Goal: Task Accomplishment & Management: Complete application form

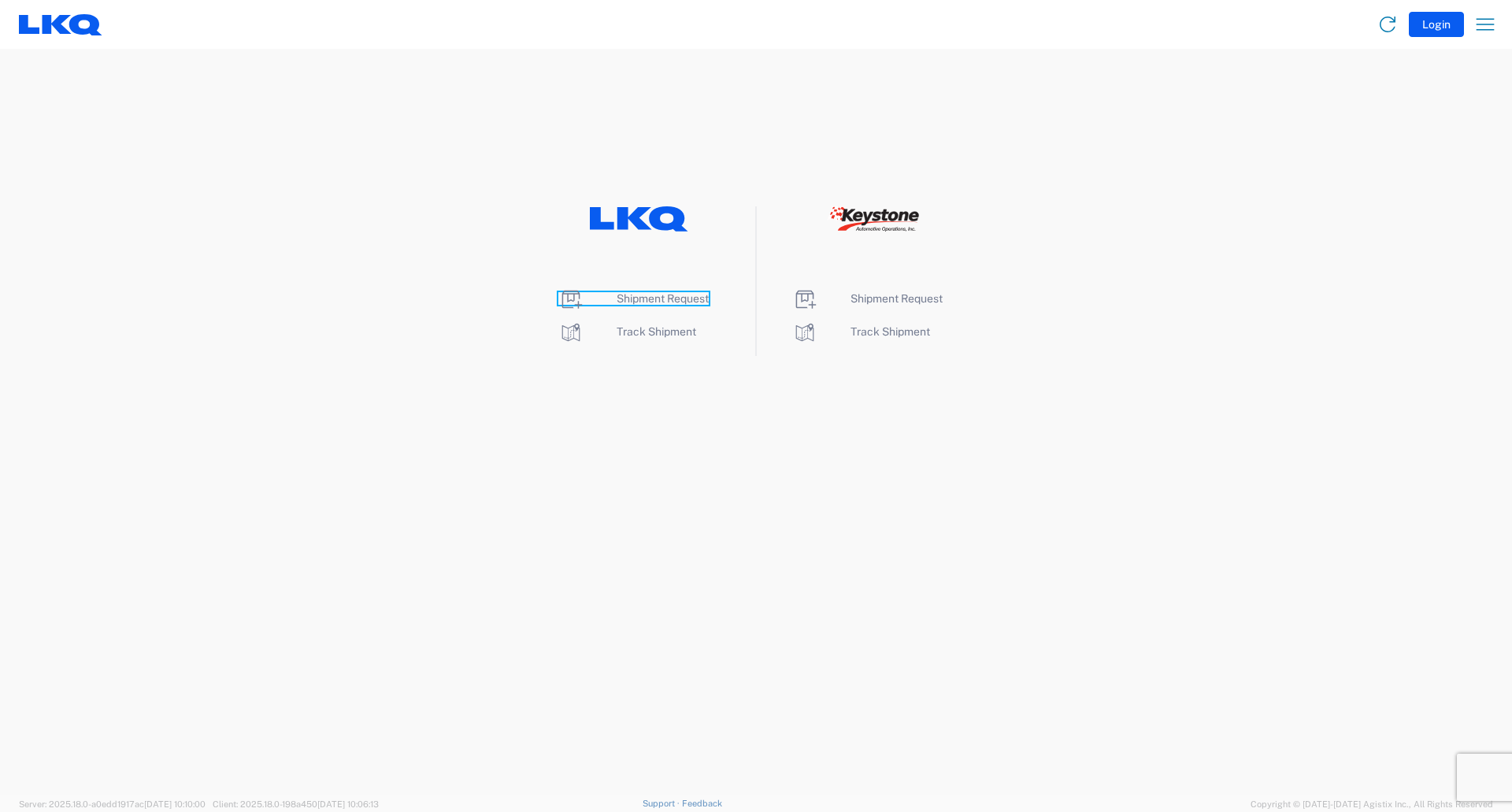
click at [669, 295] on span "Shipment Request" at bounding box center [662, 298] width 92 height 13
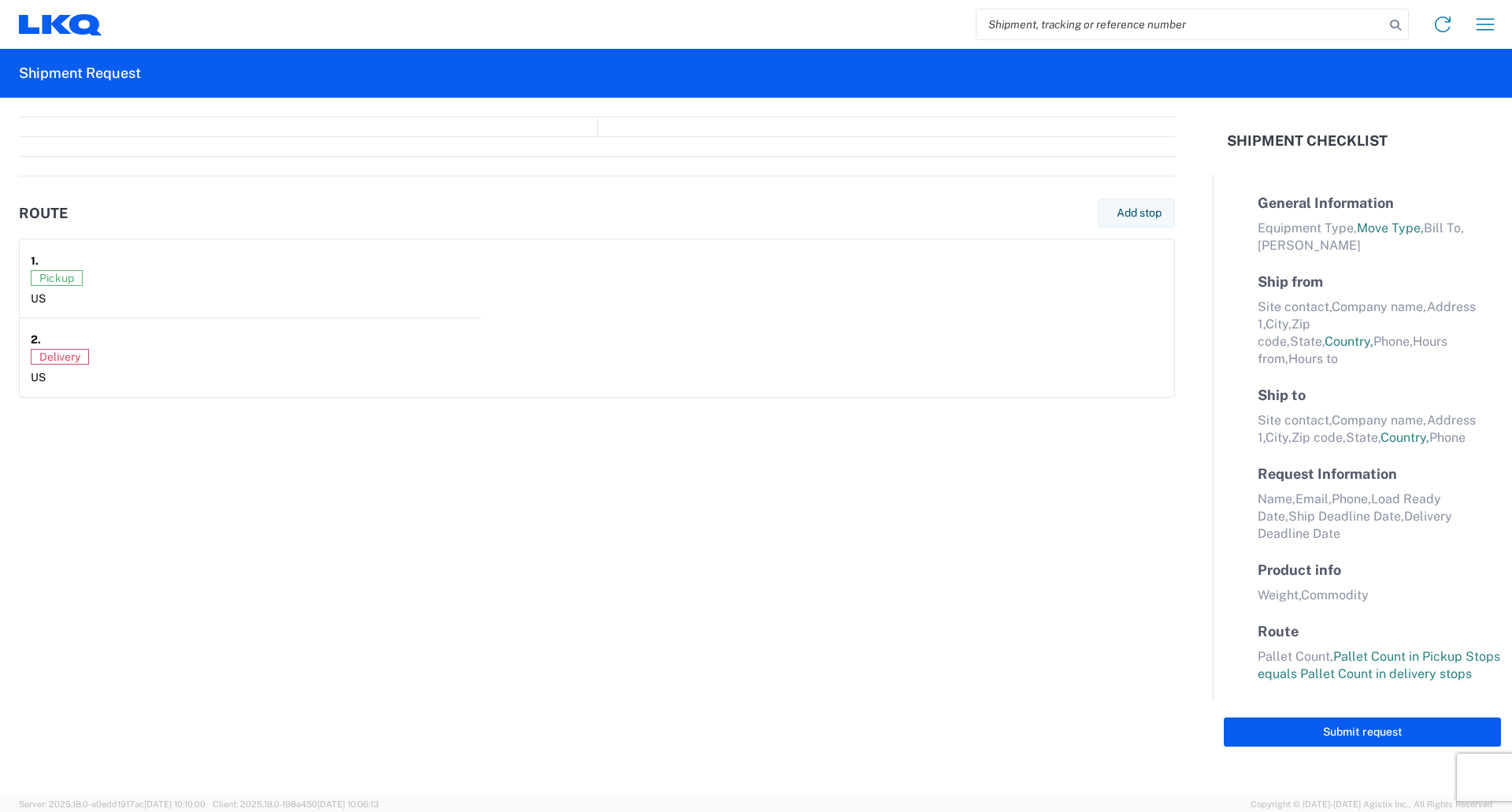
select select "FULL"
select select "LBS"
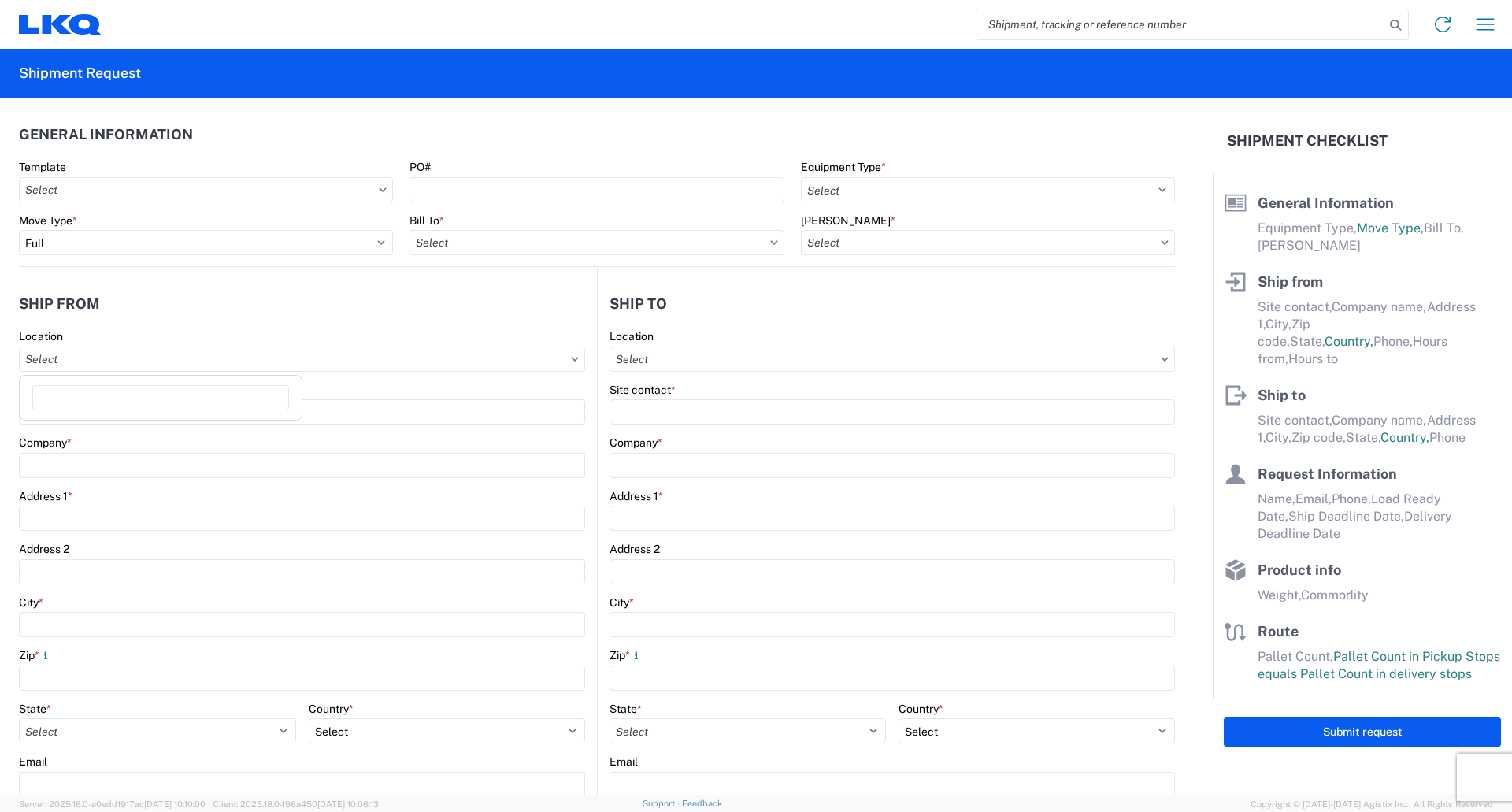
drag, startPoint x: 554, startPoint y: 359, endPoint x: 538, endPoint y: 390, distance: 34.9
click at [554, 360] on input "Location" at bounding box center [301, 360] width 566 height 25
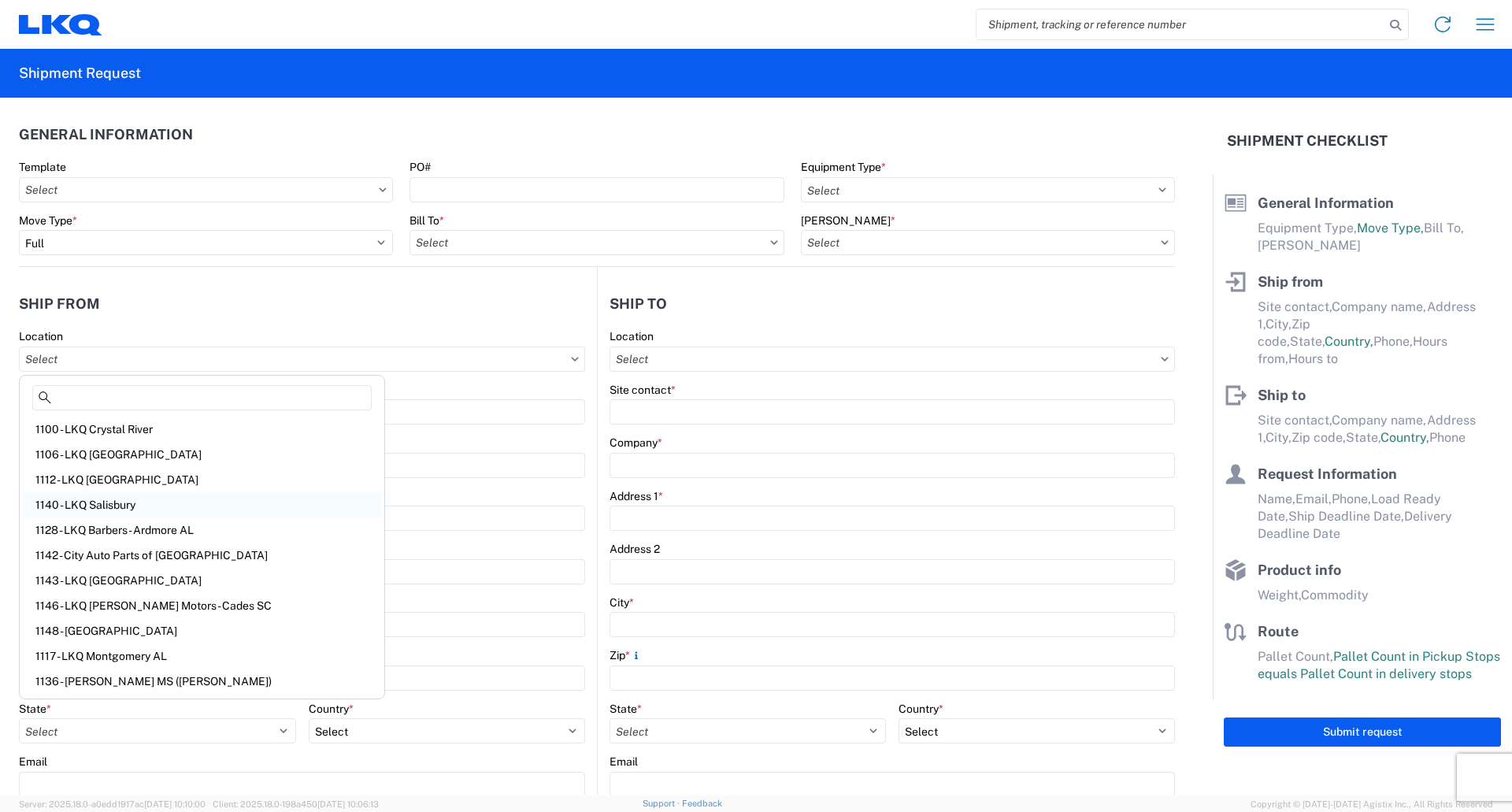
click at [58, 504] on div "1140 - LKQ Salisbury" at bounding box center [202, 505] width 359 height 25
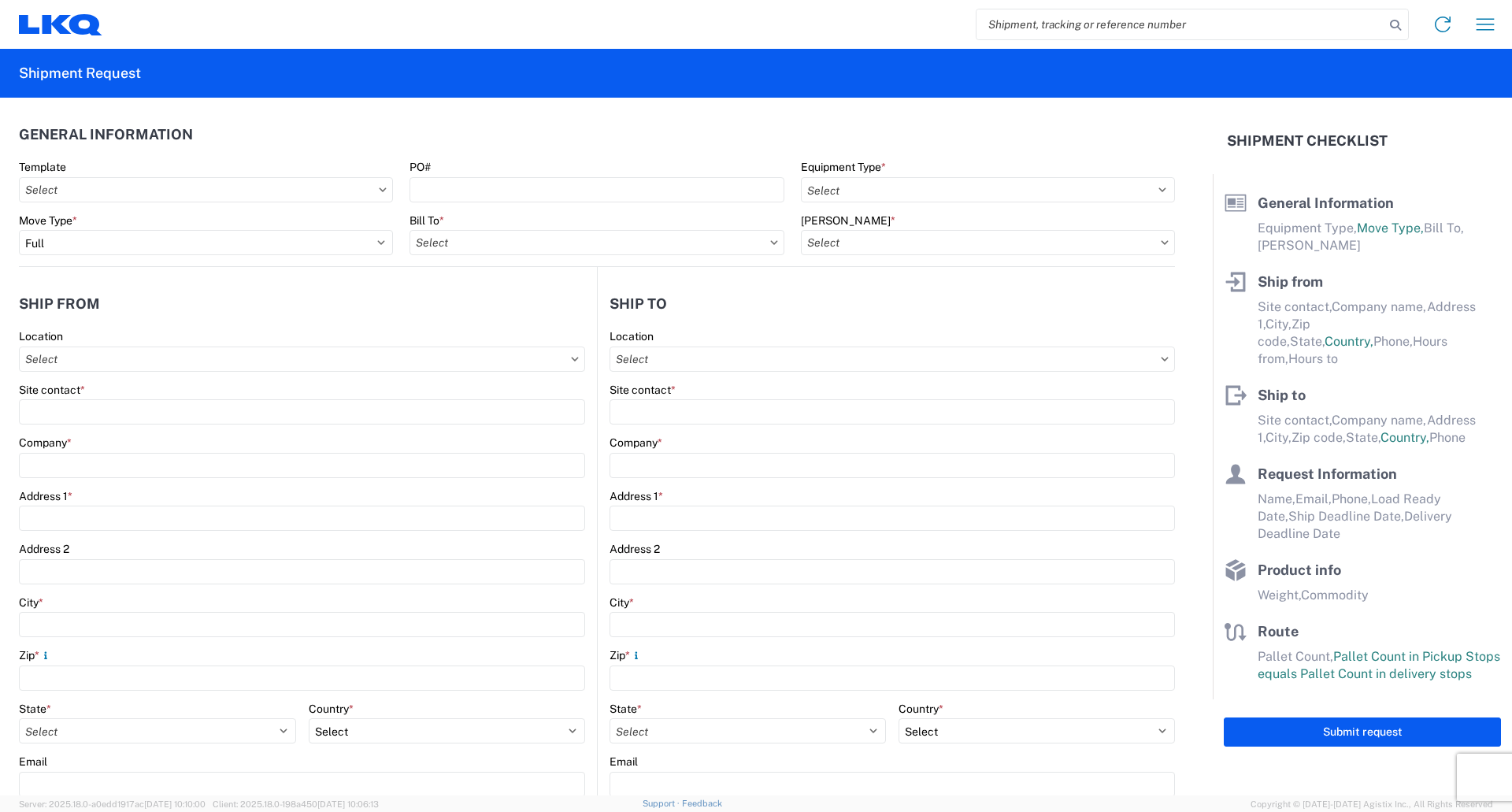
type input "1140 - LKQ Salisbury"
type input "LKQ Corporation"
type input "1212 Webb Road"
type input "Salisbury"
type input "28146"
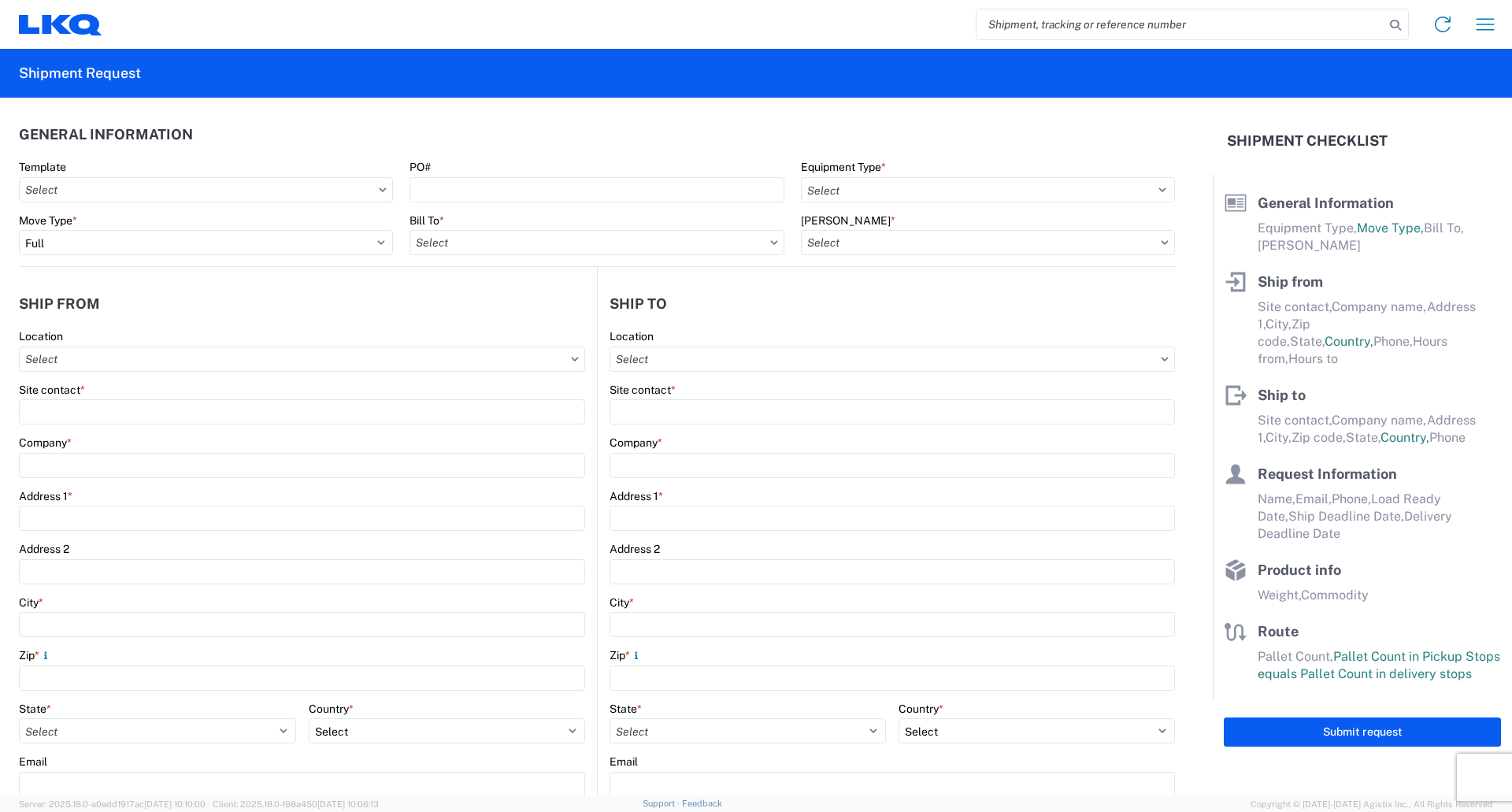
select select "NC"
select select "US"
type input "919-239-7780"
type input "07:00"
type input "12:00"
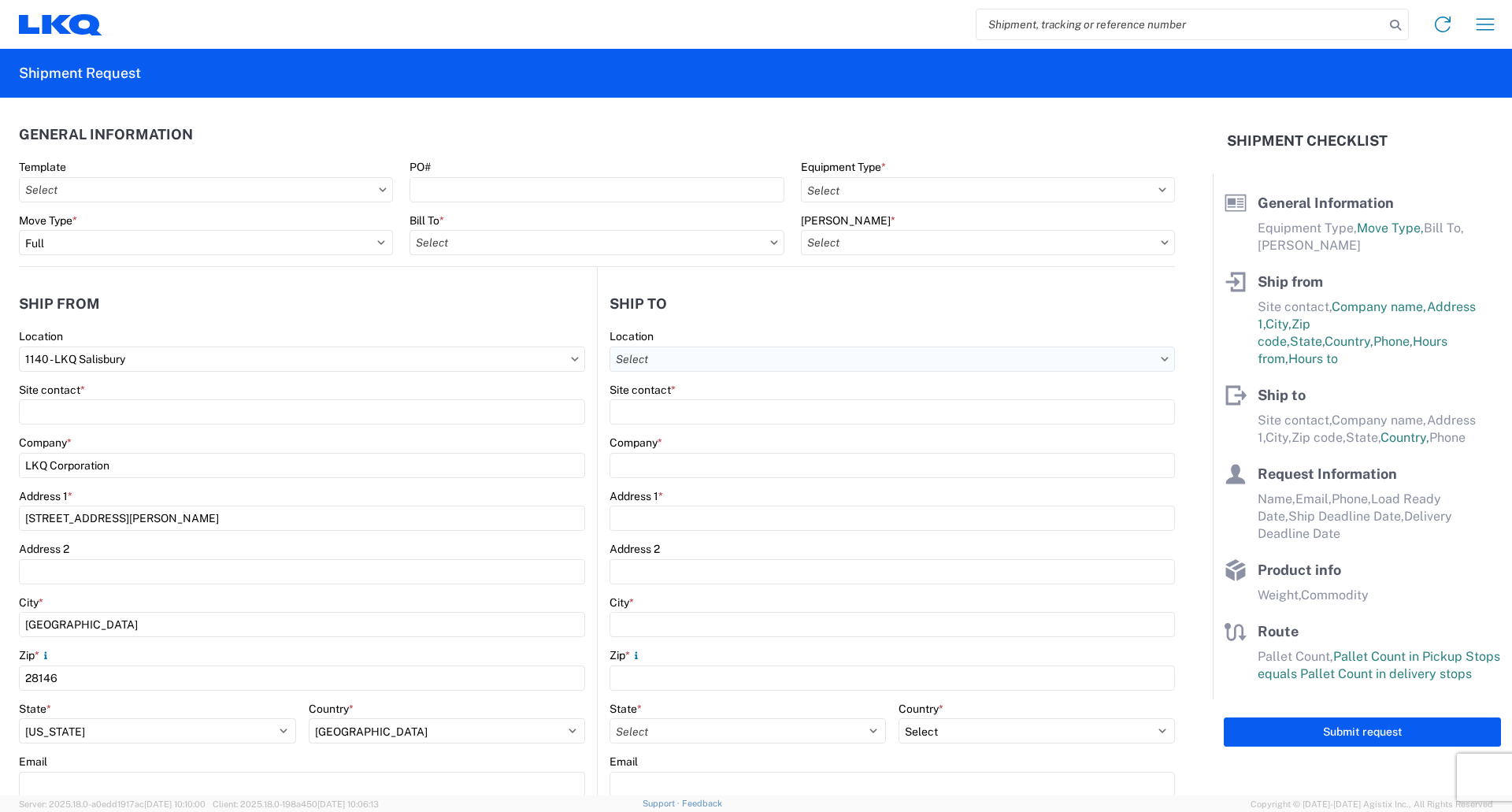
click at [1155, 366] on input "Location" at bounding box center [892, 360] width 565 height 25
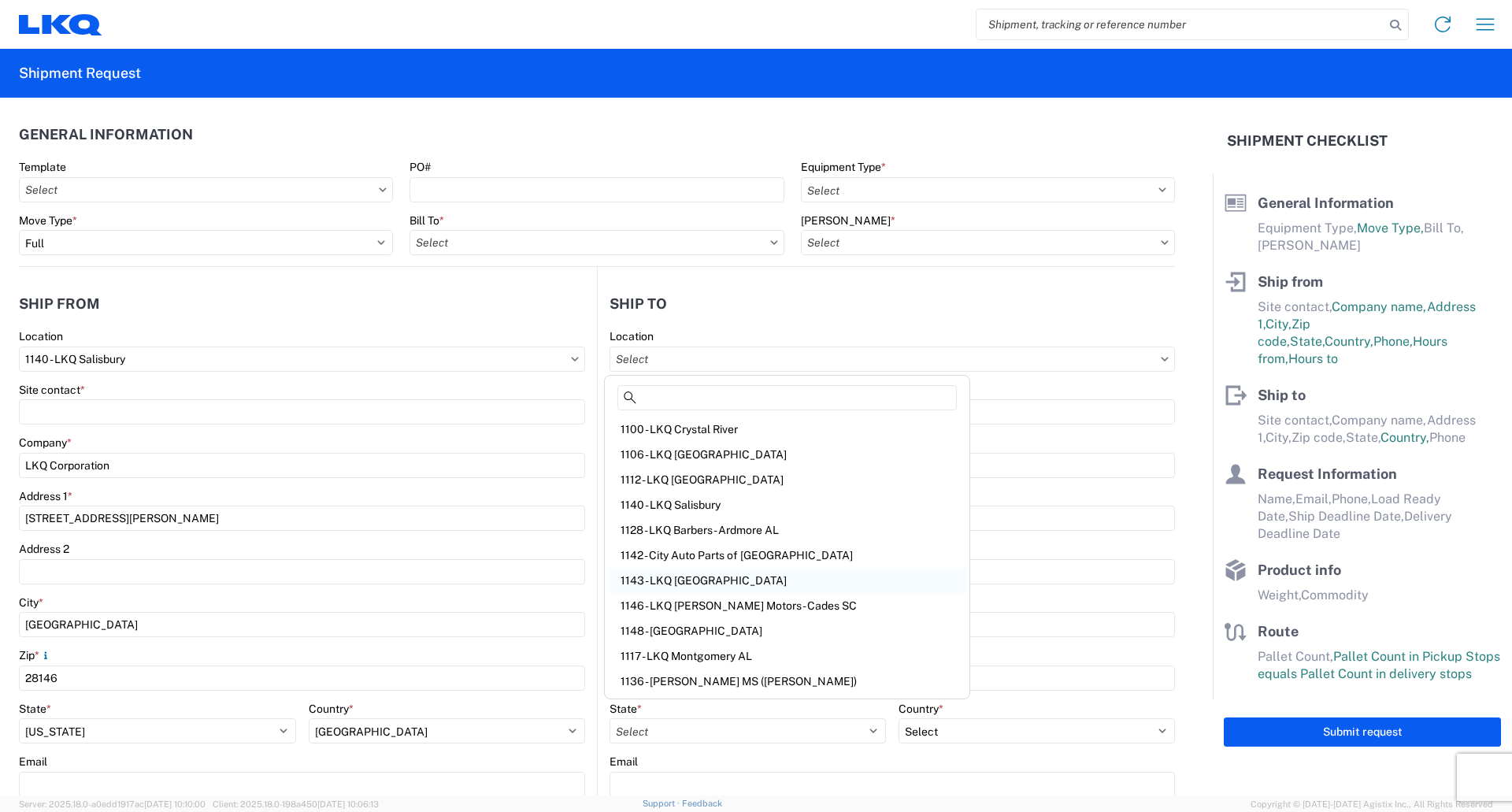
click at [716, 587] on div "1143 - LKQ East Carolina" at bounding box center [787, 581] width 359 height 25
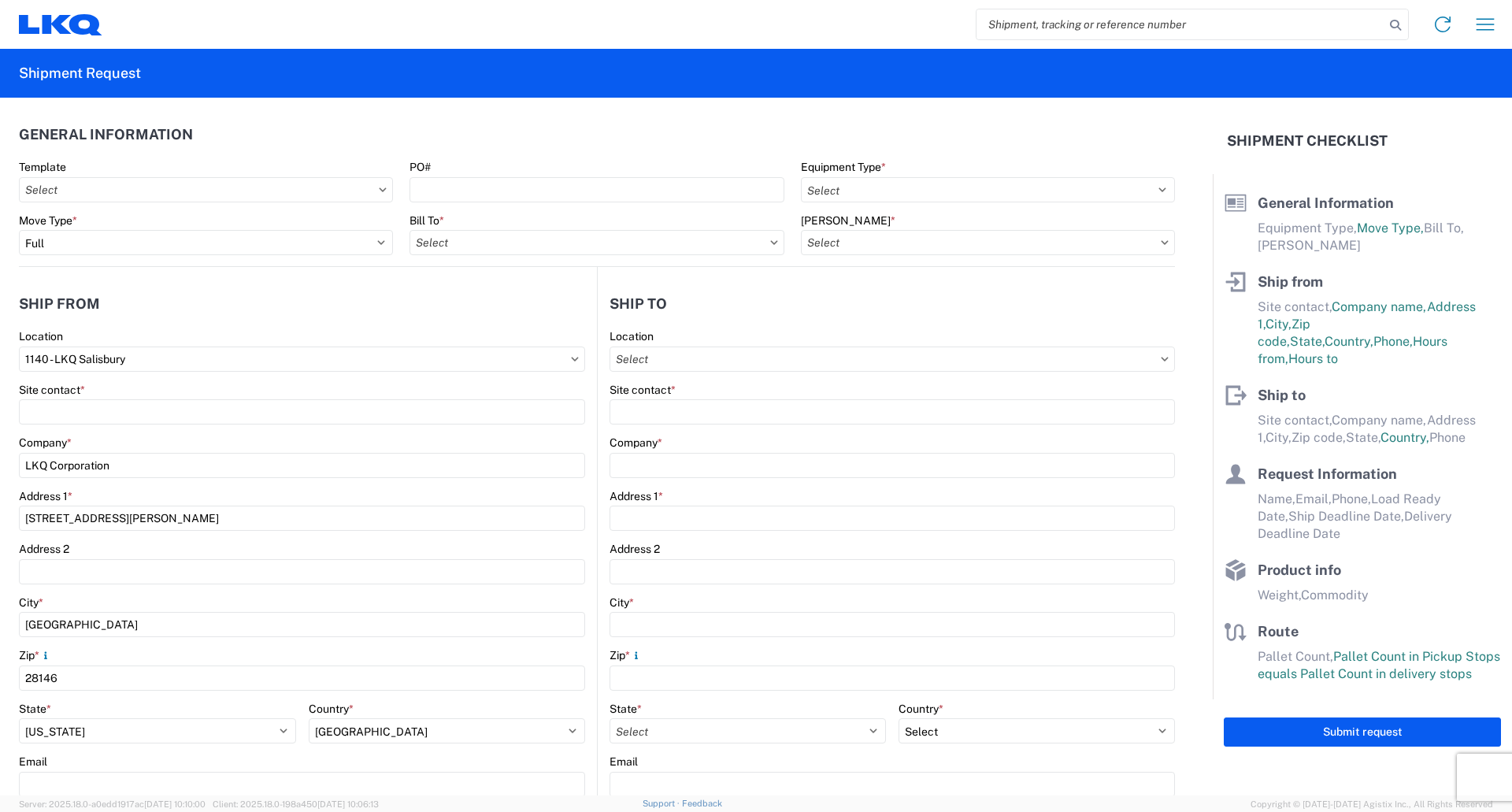
type input "1143 - LKQ East Carolina"
type input "LKQ Corporation"
type input "7135 Highway 70 West"
type input "La Grange"
type input "28551"
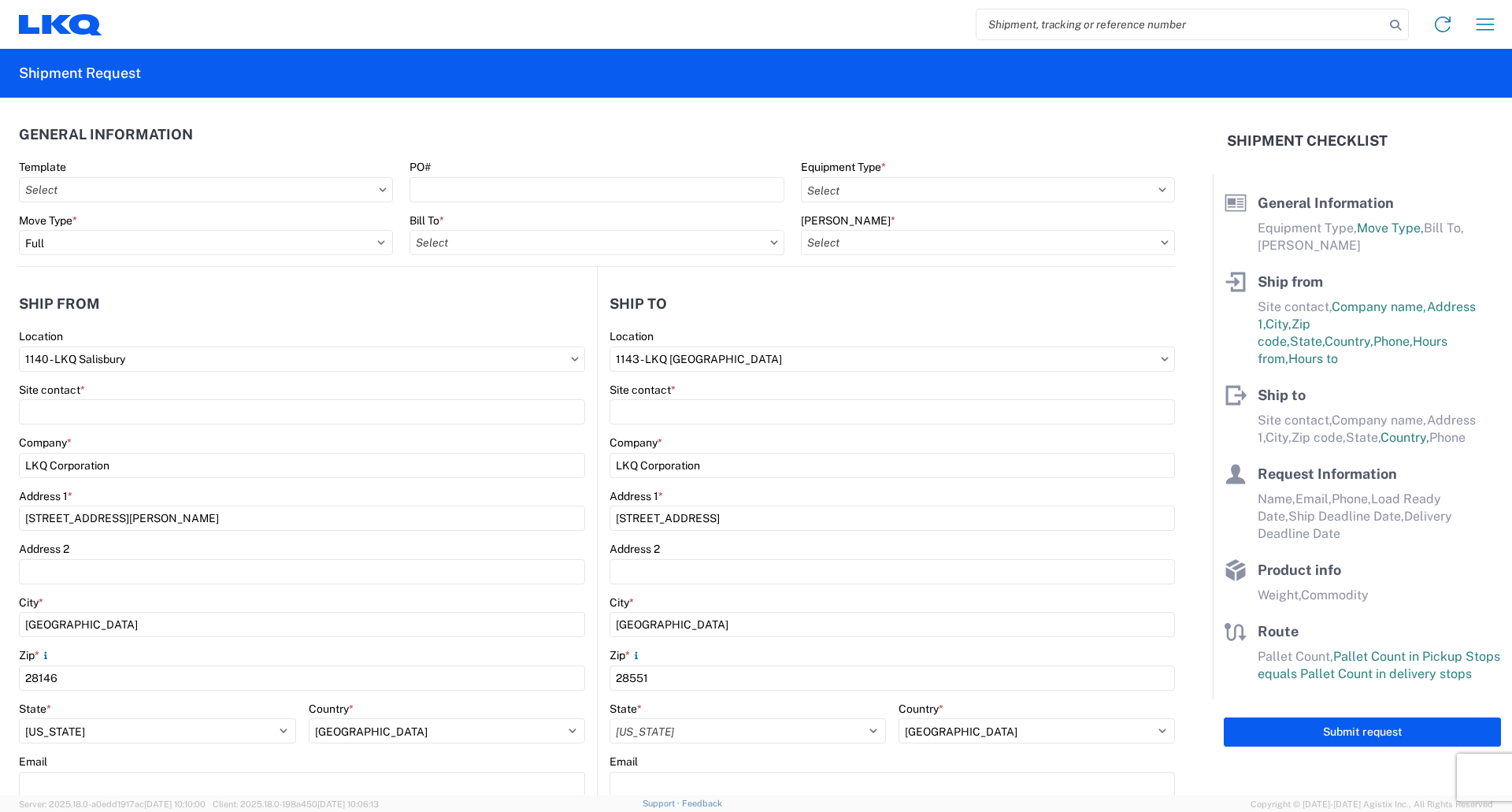
select select "US"
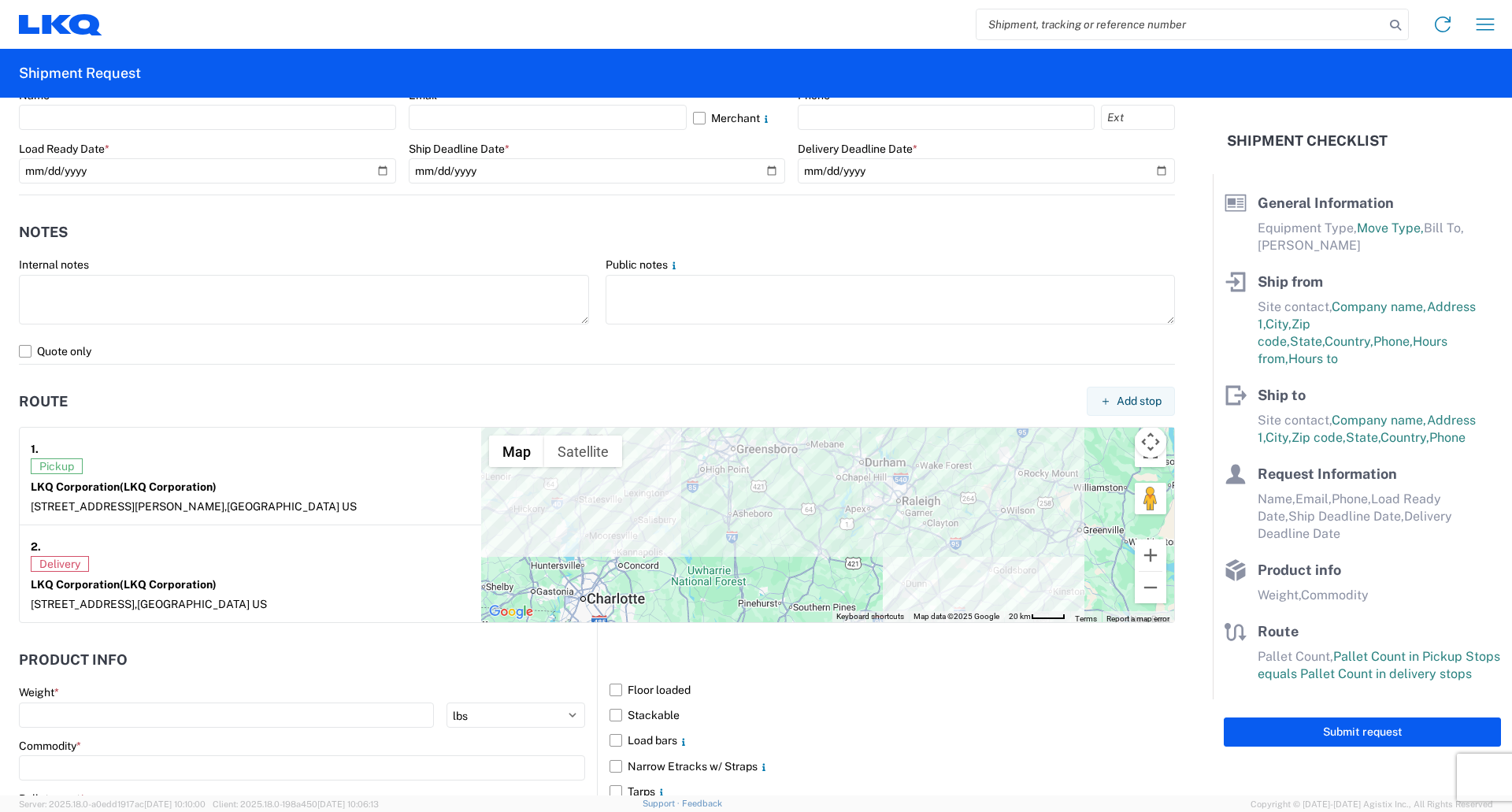
scroll to position [945, 0]
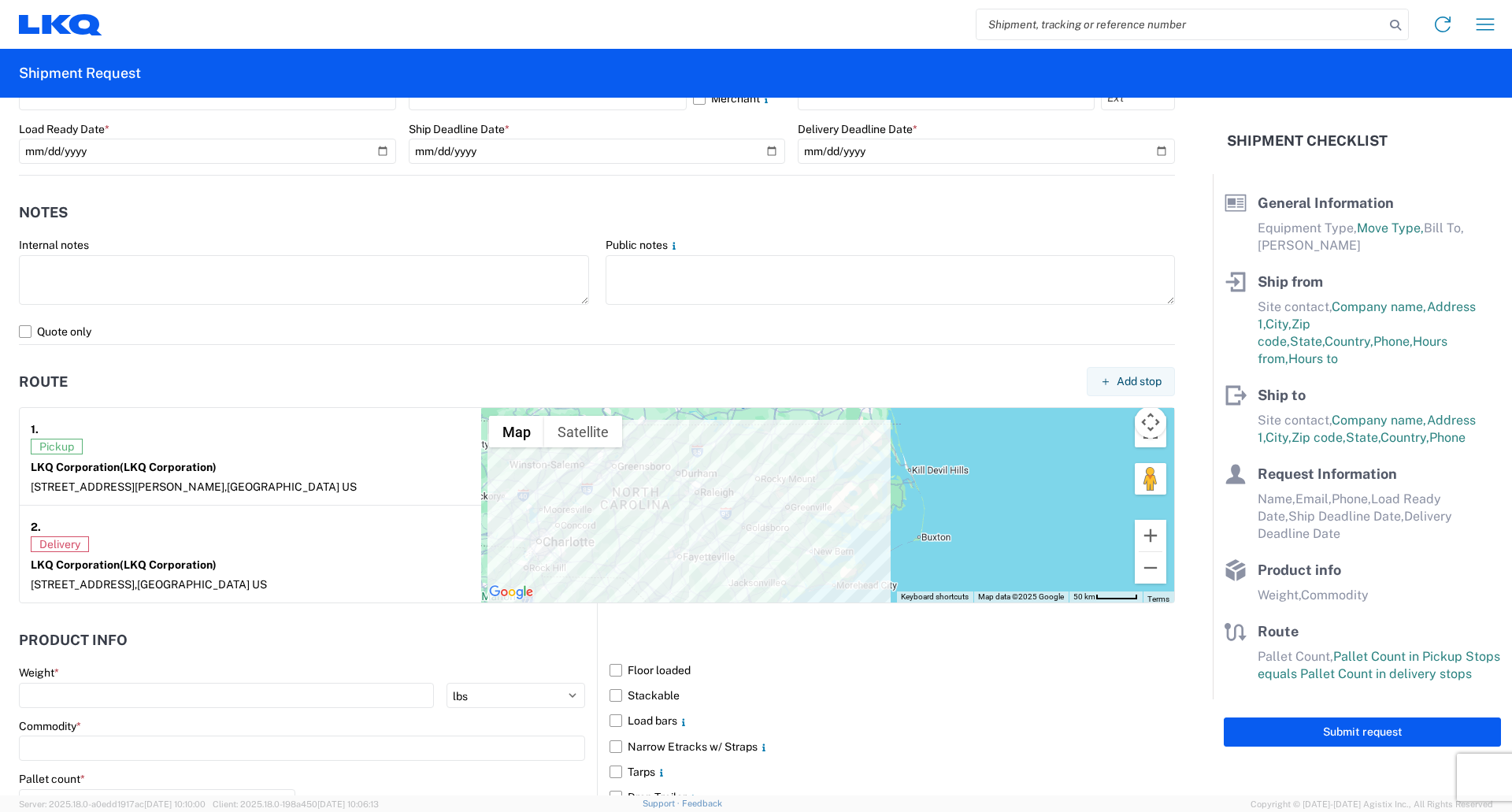
drag, startPoint x: 65, startPoint y: 380, endPoint x: 105, endPoint y: 375, distance: 40.3
click at [105, 375] on header "Route Add stop" at bounding box center [597, 382] width 1156 height 35
click at [65, 384] on h2 "Route" at bounding box center [43, 382] width 49 height 16
drag, startPoint x: 63, startPoint y: 384, endPoint x: 94, endPoint y: 390, distance: 31.6
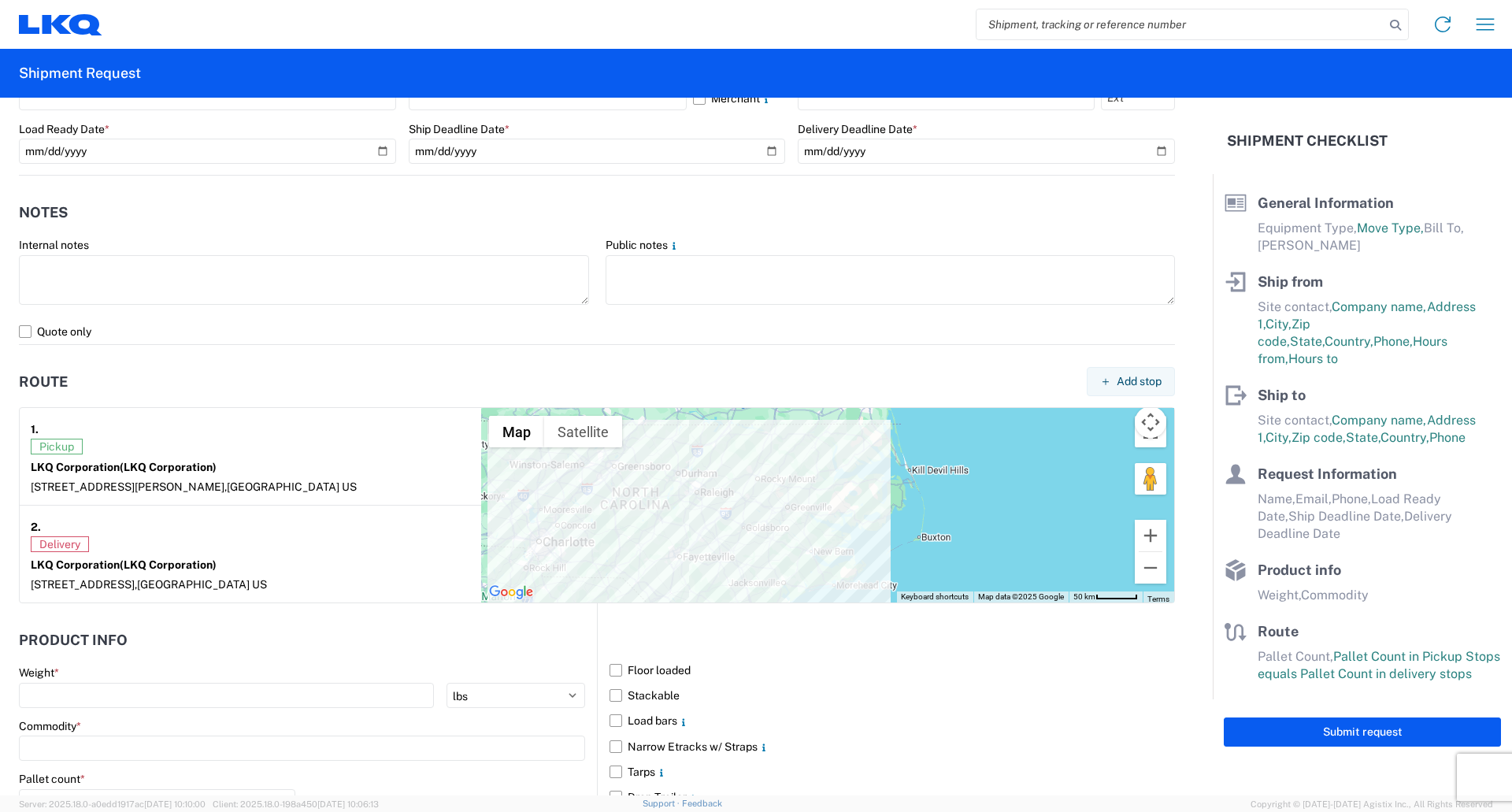
click at [94, 390] on header "Route Add stop" at bounding box center [597, 382] width 1156 height 35
drag, startPoint x: 19, startPoint y: 379, endPoint x: 122, endPoint y: 389, distance: 103.5
click at [122, 389] on header "Route Add stop" at bounding box center [597, 382] width 1156 height 35
click at [115, 385] on header "Route Add stop" at bounding box center [597, 382] width 1156 height 35
drag, startPoint x: 21, startPoint y: 384, endPoint x: 62, endPoint y: 377, distance: 41.6
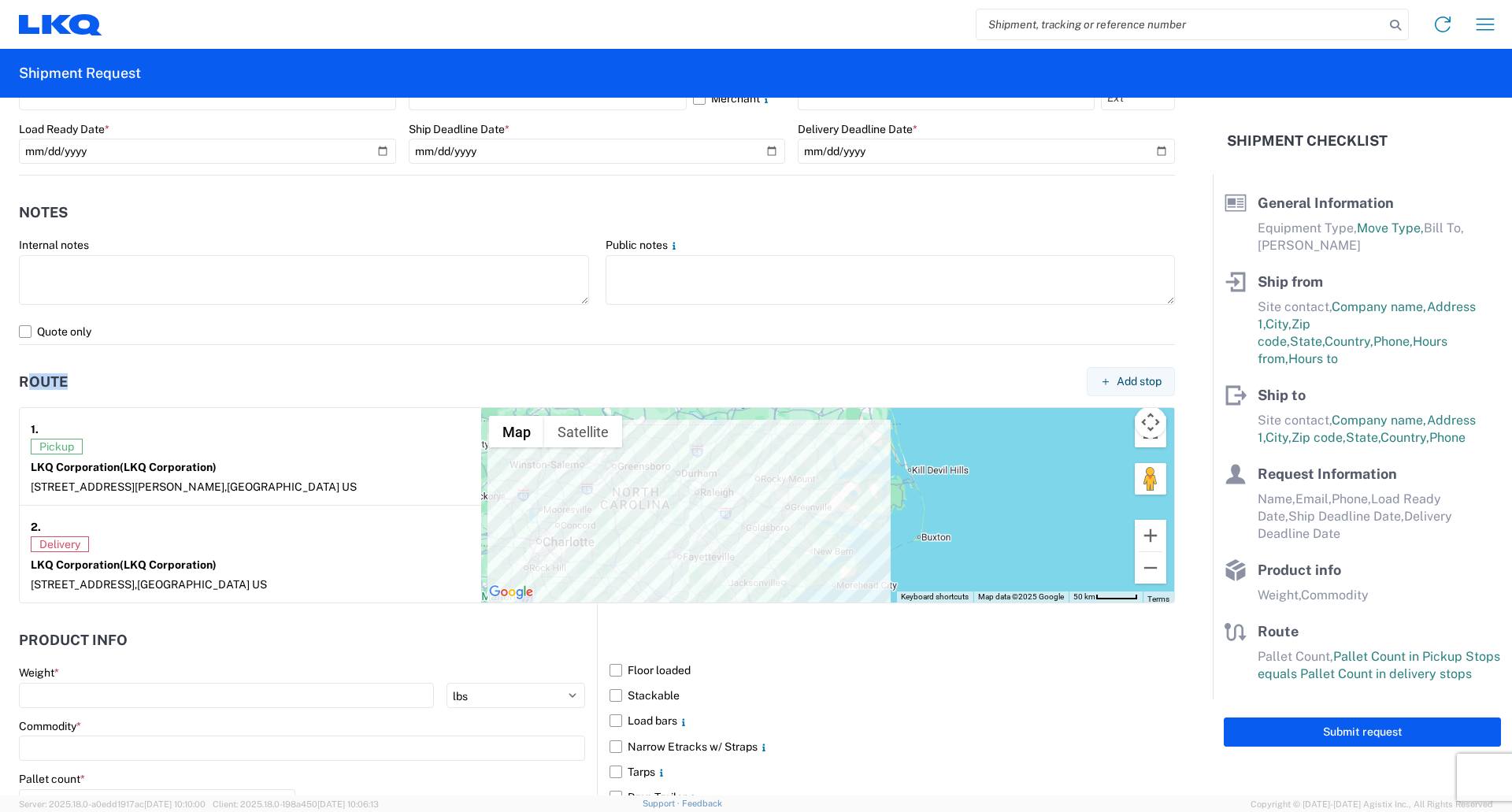
click at [62, 377] on h2 "Route" at bounding box center [43, 382] width 49 height 16
click at [78, 376] on header "Route Add stop" at bounding box center [597, 382] width 1156 height 35
drag, startPoint x: 67, startPoint y: 381, endPoint x: 95, endPoint y: 382, distance: 28.0
click at [95, 382] on header "Route Add stop" at bounding box center [597, 382] width 1156 height 35
drag, startPoint x: 65, startPoint y: 380, endPoint x: 97, endPoint y: 376, distance: 32.2
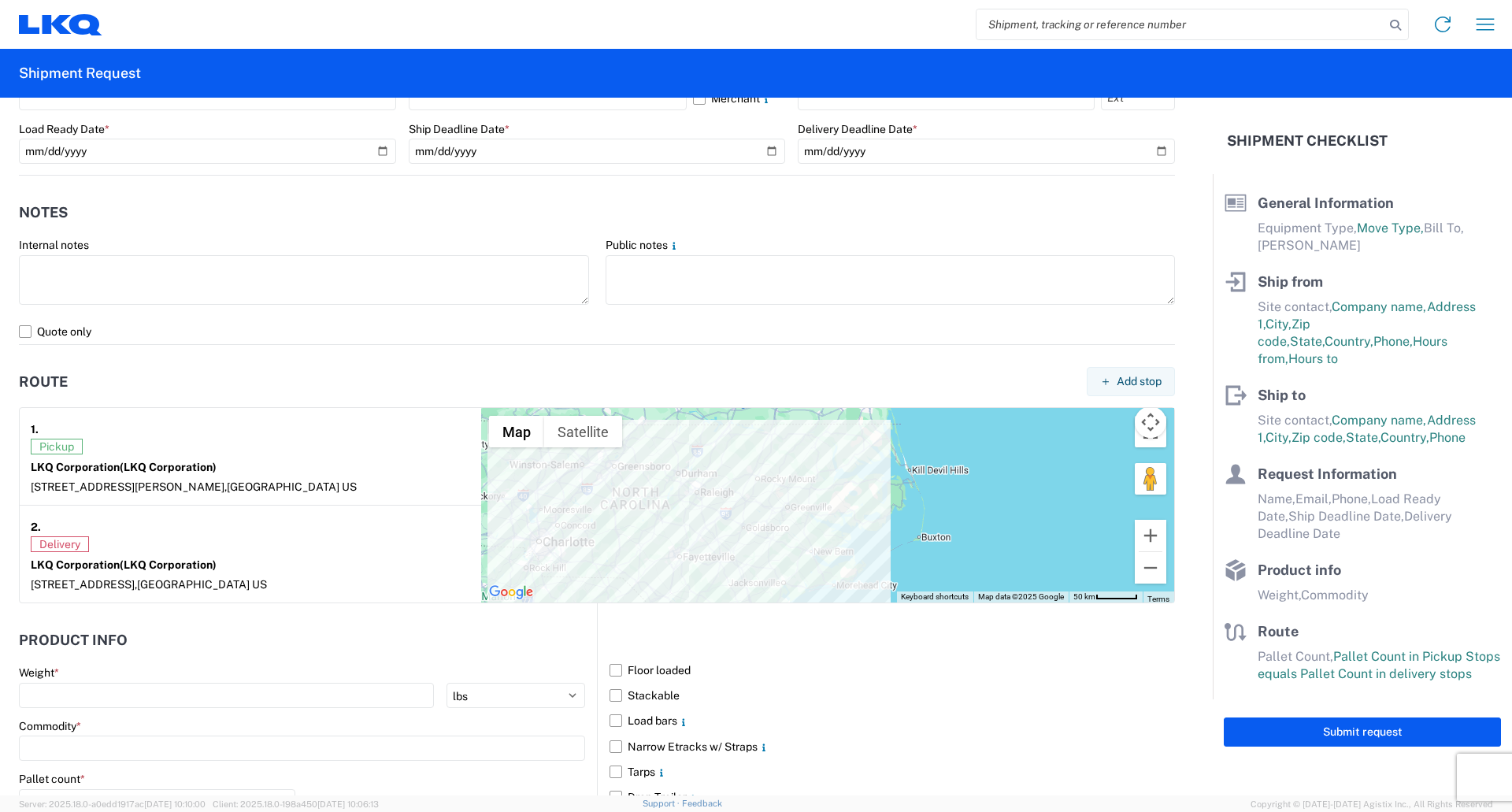
click at [97, 376] on header "Route Add stop" at bounding box center [597, 382] width 1156 height 35
drag, startPoint x: 29, startPoint y: 382, endPoint x: 103, endPoint y: 380, distance: 74.0
click at [103, 380] on header "Route Add stop" at bounding box center [597, 382] width 1156 height 35
